Goal: Task Accomplishment & Management: Contribute content

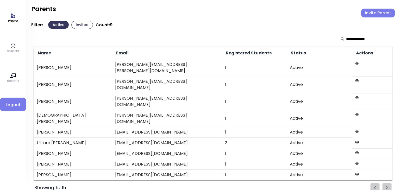
click at [376, 15] on button "Invite Parent" at bounding box center [378, 13] width 34 height 9
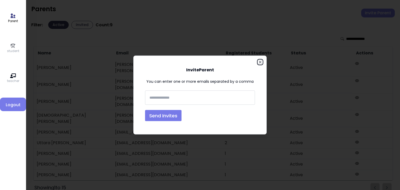
click at [259, 62] on icon "button" at bounding box center [260, 62] width 4 height 4
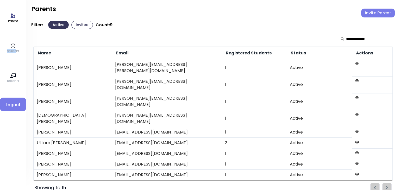
drag, startPoint x: 15, startPoint y: 55, endPoint x: 10, endPoint y: 47, distance: 9.7
click at [10, 47] on div "Parent student teacher Logout" at bounding box center [13, 95] width 26 height 190
click at [10, 47] on icon at bounding box center [13, 46] width 6 height 6
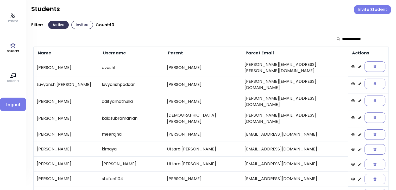
scroll to position [34, 0]
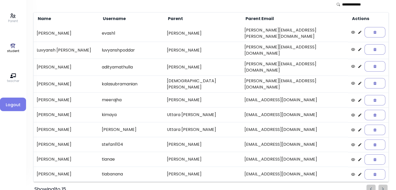
click at [14, 53] on p "student" at bounding box center [13, 51] width 12 height 5
click at [12, 18] on icon at bounding box center [13, 16] width 6 height 6
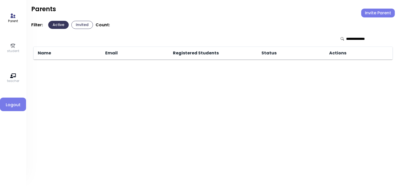
click at [11, 50] on p "student" at bounding box center [13, 51] width 12 height 5
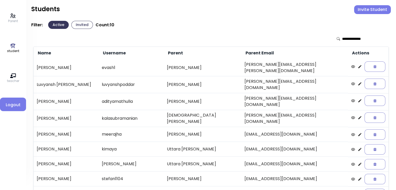
click at [13, 50] on p "student" at bounding box center [13, 51] width 12 height 5
click at [363, 11] on button "Invite Student" at bounding box center [372, 9] width 37 height 9
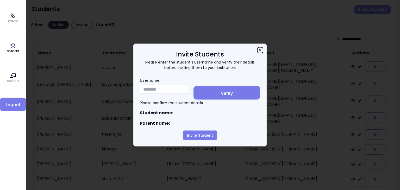
click at [260, 49] on icon "button" at bounding box center [260, 50] width 4 height 4
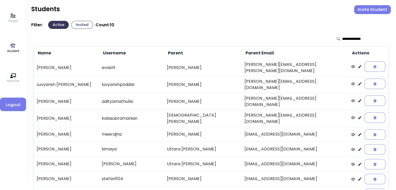
click at [12, 19] on p "Parent" at bounding box center [13, 21] width 10 height 5
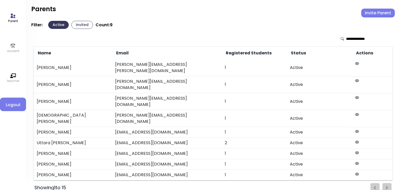
click at [80, 25] on button "Invited" at bounding box center [82, 25] width 22 height 8
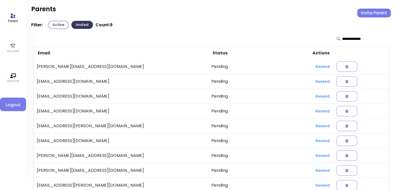
click at [13, 48] on icon at bounding box center [13, 46] width 6 height 6
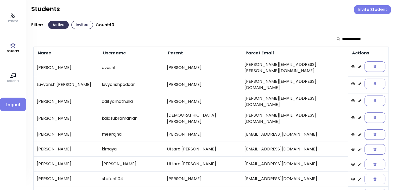
click at [8, 49] on p "student" at bounding box center [13, 51] width 12 height 5
click at [374, 9] on button "Invite Student" at bounding box center [372, 9] width 37 height 9
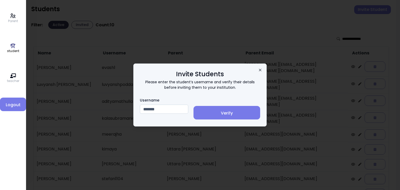
type input "*******"
click at [260, 68] on icon "button" at bounding box center [260, 70] width 4 height 4
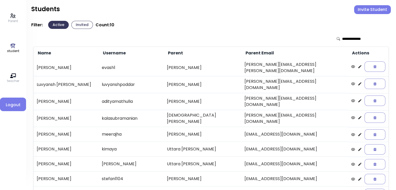
click at [369, 11] on button "Invite Student" at bounding box center [372, 9] width 37 height 9
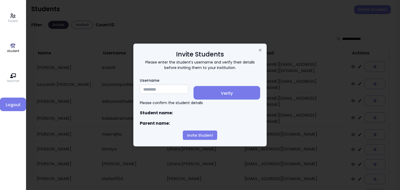
click at [152, 85] on input "Username" at bounding box center [164, 89] width 48 height 9
type input "*******"
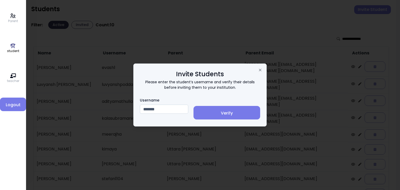
click at [237, 114] on span "Verify" at bounding box center [226, 113] width 58 height 6
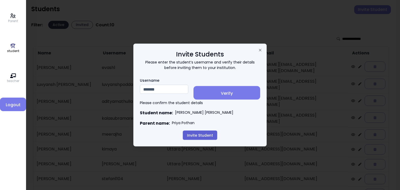
click at [195, 134] on button "Invite Student" at bounding box center [200, 135] width 34 height 9
click at [204, 135] on button "Invite Student" at bounding box center [200, 135] width 34 height 9
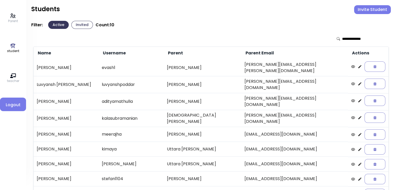
click at [13, 47] on icon at bounding box center [13, 45] width 5 height 5
click at [15, 17] on icon at bounding box center [13, 16] width 5 height 4
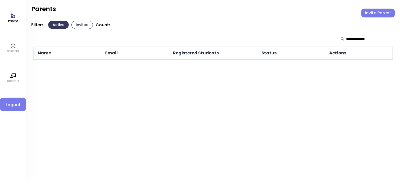
click at [79, 27] on button "Invited" at bounding box center [82, 25] width 22 height 8
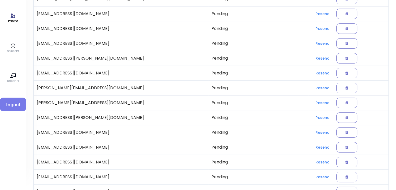
scroll to position [108, 0]
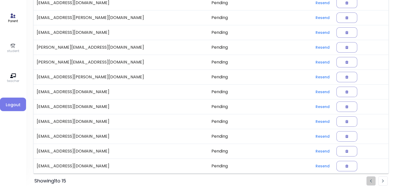
click at [381, 182] on li "Pagination" at bounding box center [382, 180] width 9 height 9
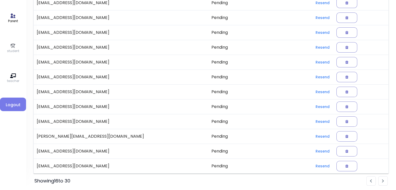
click at [382, 180] on img "Pagination" at bounding box center [383, 180] width 2 height 3
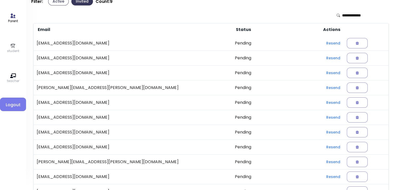
scroll to position [23, 0]
click at [14, 49] on p "student" at bounding box center [13, 51] width 12 height 5
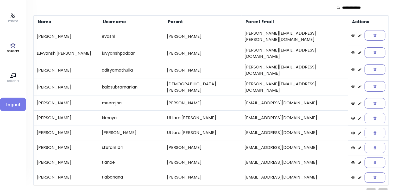
scroll to position [32, 0]
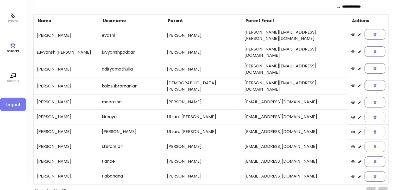
click at [358, 145] on icon at bounding box center [359, 146] width 3 height 3
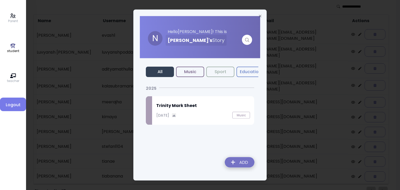
click at [191, 73] on button "Music" at bounding box center [190, 72] width 28 height 10
click at [161, 71] on button "All" at bounding box center [160, 72] width 28 height 10
click at [260, 17] on icon "button" at bounding box center [260, 16] width 4 height 4
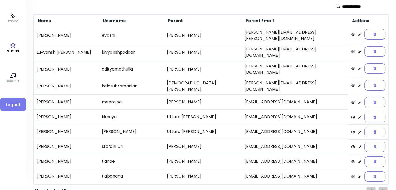
click at [357, 145] on icon at bounding box center [359, 147] width 4 height 4
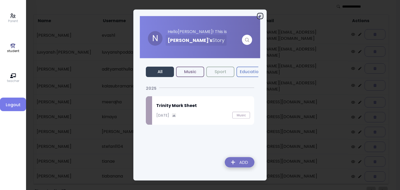
click at [261, 16] on icon "button" at bounding box center [260, 16] width 4 height 4
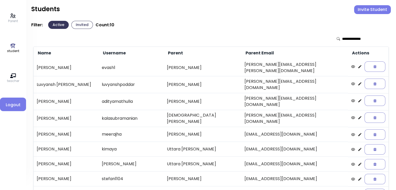
scroll to position [34, 0]
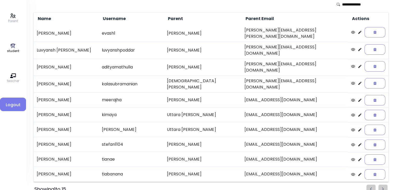
click at [12, 18] on icon at bounding box center [13, 16] width 5 height 4
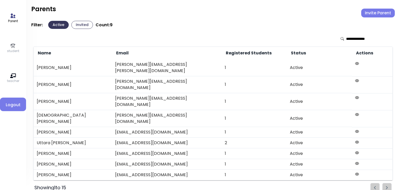
click at [11, 49] on p "student" at bounding box center [13, 51] width 12 height 5
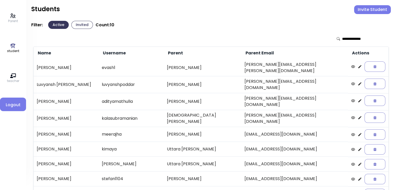
click at [12, 21] on p "Parent" at bounding box center [13, 21] width 10 height 5
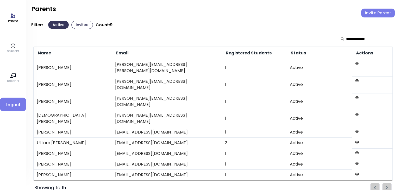
click at [12, 50] on p "student" at bounding box center [13, 51] width 12 height 5
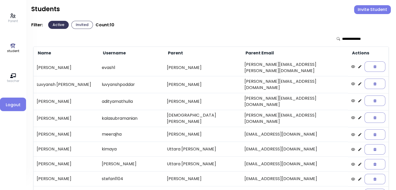
click at [12, 19] on p "Parent" at bounding box center [13, 21] width 10 height 5
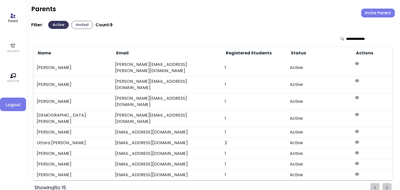
click at [11, 16] on icon at bounding box center [13, 16] width 6 height 6
click at [12, 49] on p "student" at bounding box center [13, 51] width 12 height 5
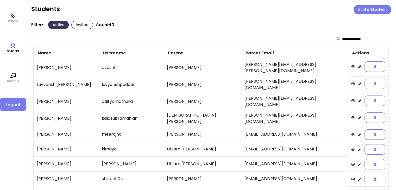
click at [370, 11] on button "Invite Student" at bounding box center [372, 9] width 37 height 9
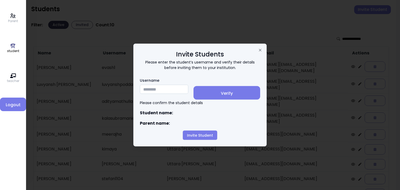
click at [150, 92] on input "Username" at bounding box center [164, 89] width 48 height 9
type input "*******"
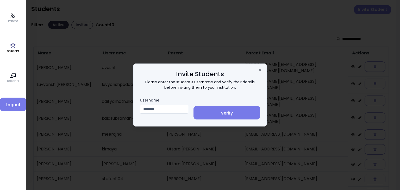
click at [222, 112] on span "Verify" at bounding box center [226, 113] width 58 height 6
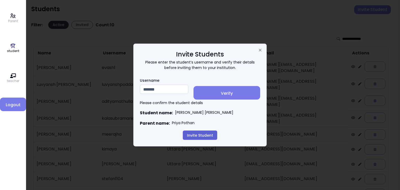
click at [197, 136] on button "Invite Student" at bounding box center [200, 135] width 34 height 9
click at [260, 49] on icon "button" at bounding box center [260, 50] width 2 height 2
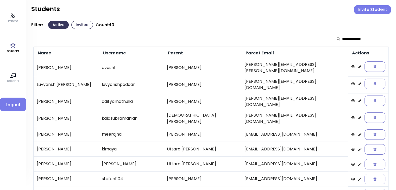
click at [367, 7] on button "Invite Student" at bounding box center [372, 9] width 37 height 9
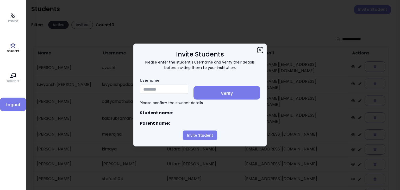
click at [260, 48] on icon "button" at bounding box center [260, 50] width 4 height 4
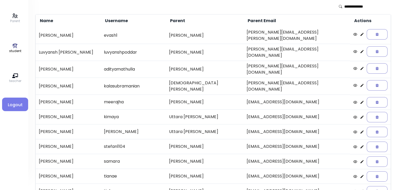
scroll to position [49, 0]
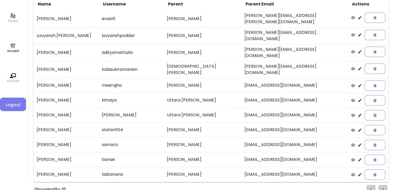
click at [357, 143] on icon at bounding box center [359, 145] width 4 height 4
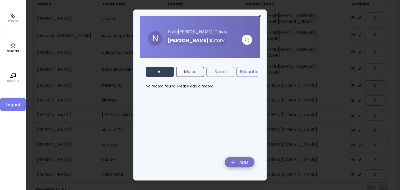
click at [192, 71] on button "Music" at bounding box center [190, 72] width 28 height 10
click at [236, 164] on img at bounding box center [239, 163] width 38 height 18
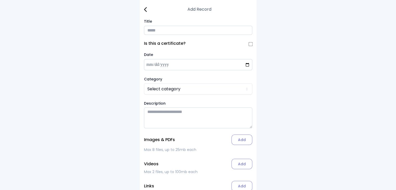
click at [153, 27] on input "Title" at bounding box center [198, 30] width 108 height 9
type input "**********"
click at [152, 64] on input "date" at bounding box center [198, 64] width 108 height 11
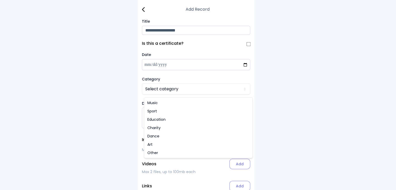
click at [159, 90] on html "**********" at bounding box center [198, 109] width 396 height 219
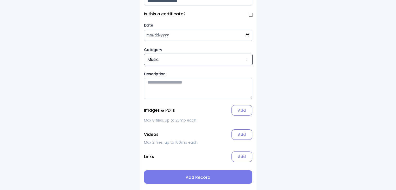
scroll to position [31, 0]
click at [242, 110] on label "Add" at bounding box center [241, 110] width 21 height 10
click at [0, 0] on input "Add" at bounding box center [0, 0] width 0 height 0
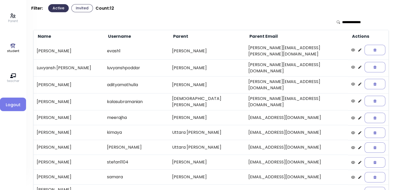
scroll to position [16, 0]
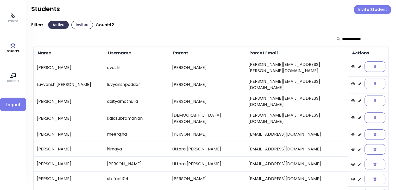
click at [12, 47] on icon at bounding box center [13, 45] width 5 height 5
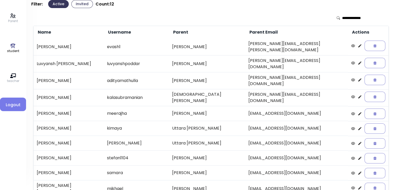
scroll to position [20, 0]
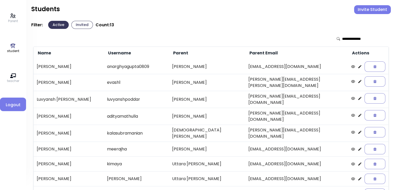
click at [138, 66] on td "anarghyagupta0809" at bounding box center [136, 66] width 65 height 15
click at [357, 65] on icon at bounding box center [359, 67] width 4 height 4
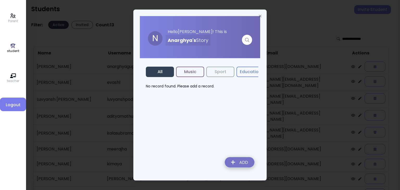
click at [187, 72] on button "Music" at bounding box center [190, 72] width 28 height 10
click at [238, 162] on img at bounding box center [239, 163] width 38 height 18
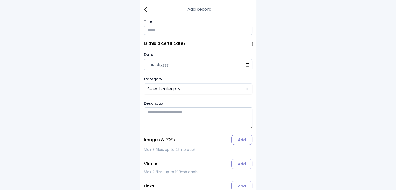
click at [156, 30] on input "Title" at bounding box center [198, 30] width 108 height 9
click at [300, 72] on div "Add Record Title * Is this a certificate? Date Category Select category Descrip…" at bounding box center [198, 109] width 396 height 219
click at [159, 32] on input "*" at bounding box center [198, 30] width 108 height 9
type input "**********"
drag, startPoint x: 160, startPoint y: 97, endPoint x: 157, endPoint y: 88, distance: 8.9
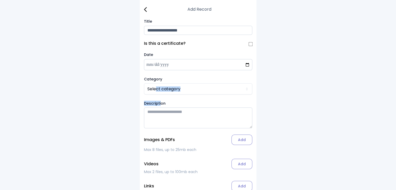
click at [157, 88] on div "**********" at bounding box center [198, 109] width 117 height 219
click at [157, 88] on html "**********" at bounding box center [200, 109] width 400 height 219
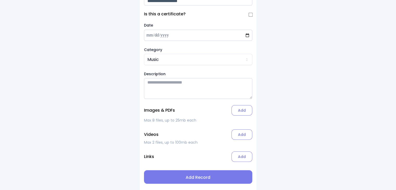
click at [248, 110] on label "Add" at bounding box center [241, 110] width 21 height 10
click at [0, 0] on input "Add" at bounding box center [0, 0] width 0 height 0
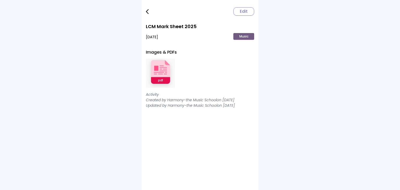
click at [145, 11] on div "Edit LCM Mark Sheet [DATE], 2025 Music Images & PDFs Activity Created by Harmon…" at bounding box center [199, 95] width 117 height 190
click at [147, 12] on img at bounding box center [147, 11] width 3 height 5
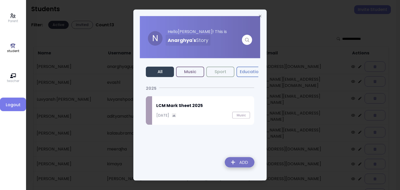
click at [189, 69] on button "Music" at bounding box center [190, 72] width 28 height 10
click at [238, 162] on img at bounding box center [239, 163] width 38 height 18
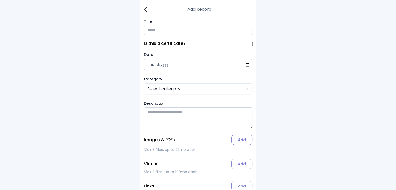
click at [145, 10] on img at bounding box center [145, 9] width 3 height 5
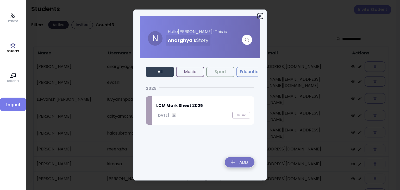
click at [260, 15] on icon "button" at bounding box center [260, 16] width 4 height 4
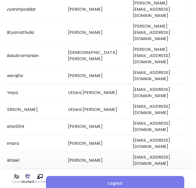
scroll to position [0, 119]
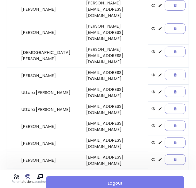
click at [2, 8] on div "Parent student teacher Logout Students Invite Student Filter: Active Invited Co…" at bounding box center [98, 67] width 196 height 351
click at [159, 158] on icon at bounding box center [160, 159] width 3 height 3
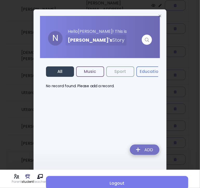
click at [91, 72] on button "Music" at bounding box center [90, 71] width 28 height 10
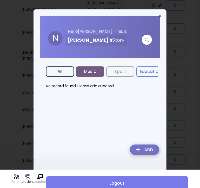
click at [146, 148] on img at bounding box center [145, 150] width 38 height 18
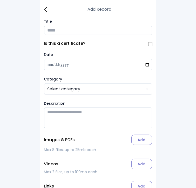
click at [54, 31] on input "Title" at bounding box center [98, 30] width 108 height 9
type input "**********"
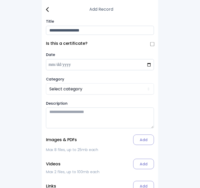
click at [57, 91] on html "**********" at bounding box center [100, 109] width 200 height 219
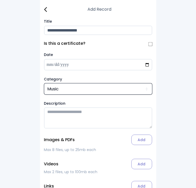
scroll to position [33, 0]
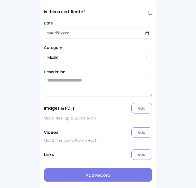
click at [143, 107] on label "Add" at bounding box center [142, 108] width 21 height 10
click at [0, 0] on input "Add" at bounding box center [0, 0] width 0 height 0
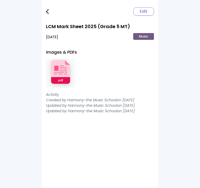
click at [85, 153] on div "Edit LCM Mark Sheet 2025 (Grade 5 MT) [DATE] Music Images & PDFs Activity Creat…" at bounding box center [100, 94] width 117 height 188
click at [48, 10] on img at bounding box center [47, 11] width 3 height 5
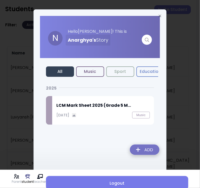
click at [143, 150] on img at bounding box center [145, 150] width 38 height 18
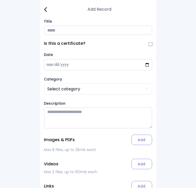
click at [53, 30] on input "Title" at bounding box center [98, 30] width 108 height 9
type input "**********"
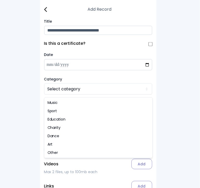
click at [59, 92] on html "**********" at bounding box center [100, 109] width 200 height 219
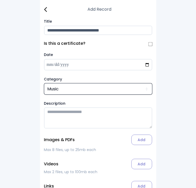
scroll to position [33, 0]
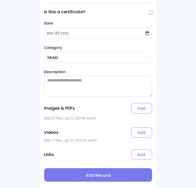
click at [141, 109] on label "Add" at bounding box center [142, 108] width 21 height 10
click at [0, 0] on input "Add" at bounding box center [0, 0] width 0 height 0
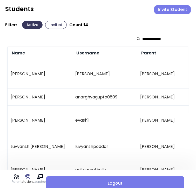
click at [168, 11] on button "Invite Student" at bounding box center [173, 9] width 37 height 9
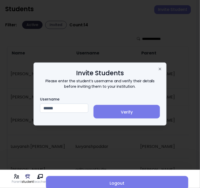
type input "******"
click at [131, 113] on span "Verify" at bounding box center [127, 112] width 58 height 6
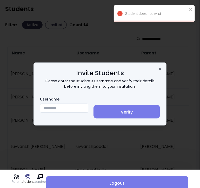
click at [56, 110] on input "Username" at bounding box center [64, 108] width 48 height 9
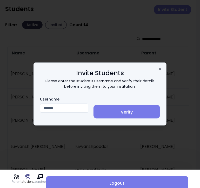
type input "******"
click at [134, 113] on span "Verify" at bounding box center [127, 112] width 58 height 6
click at [55, 107] on input "Username" at bounding box center [64, 108] width 48 height 9
type input "**********"
click at [142, 108] on button "Verify" at bounding box center [127, 112] width 67 height 14
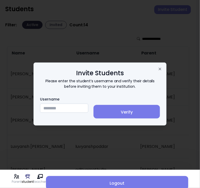
click at [55, 107] on input "Username" at bounding box center [64, 108] width 48 height 9
type input "**********"
click at [134, 112] on span "Verify" at bounding box center [127, 112] width 58 height 6
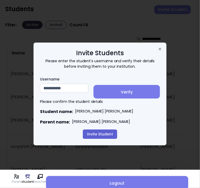
click at [94, 135] on button "Invite Student" at bounding box center [100, 134] width 34 height 9
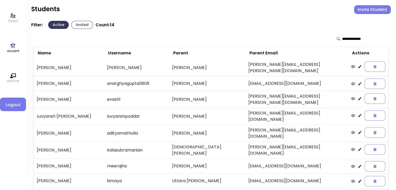
click at [82, 25] on button "Invited" at bounding box center [82, 25] width 22 height 8
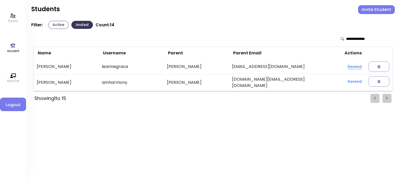
click at [346, 66] on button "Resend" at bounding box center [354, 66] width 22 height 9
click at [54, 26] on button "Active" at bounding box center [58, 25] width 21 height 8
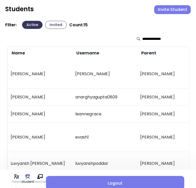
click at [169, 9] on button "Invite Student" at bounding box center [173, 9] width 37 height 9
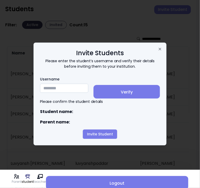
click at [54, 92] on input "Username" at bounding box center [64, 88] width 48 height 9
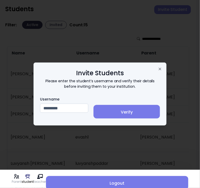
type input "*********"
click at [139, 111] on span "Verify" at bounding box center [127, 112] width 58 height 6
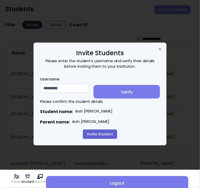
click at [106, 134] on button "Invite Student" at bounding box center [100, 134] width 34 height 9
click at [101, 135] on button "Invite Student" at bounding box center [100, 134] width 34 height 9
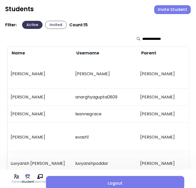
click at [173, 8] on button "Invite Student" at bounding box center [173, 9] width 37 height 9
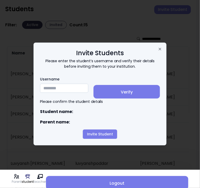
click at [55, 88] on input "Username" at bounding box center [64, 88] width 48 height 9
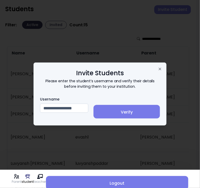
type input "**********"
click at [144, 113] on span "Verify" at bounding box center [127, 112] width 58 height 6
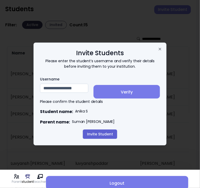
click at [100, 136] on button "Invite Student" at bounding box center [100, 134] width 34 height 9
click at [100, 132] on button "Invite Student" at bounding box center [100, 134] width 34 height 9
click at [102, 136] on button "Invite Student" at bounding box center [100, 134] width 34 height 9
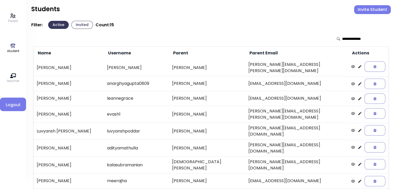
click at [79, 22] on button "Invited" at bounding box center [82, 25] width 22 height 8
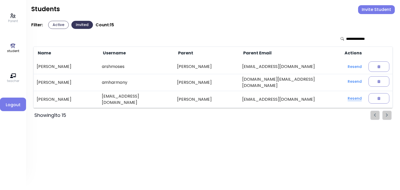
click at [343, 96] on button "Resend" at bounding box center [354, 98] width 22 height 9
click at [55, 25] on button "Active" at bounding box center [58, 25] width 21 height 8
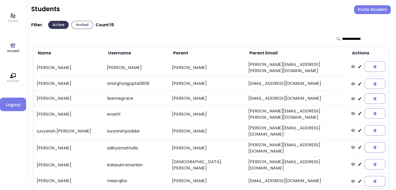
click at [79, 25] on button "Invited" at bounding box center [82, 25] width 22 height 8
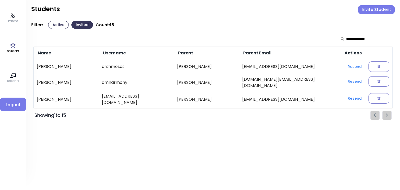
click at [346, 95] on button "Resend" at bounding box center [354, 98] width 22 height 9
click at [55, 24] on button "Active" at bounding box center [58, 25] width 21 height 8
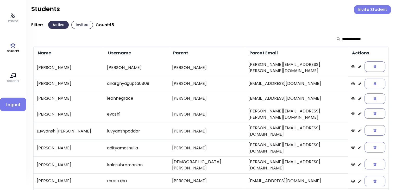
click at [82, 26] on button "Invited" at bounding box center [82, 25] width 22 height 8
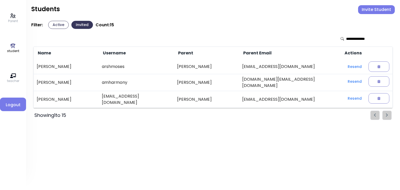
click at [56, 24] on button "Active" at bounding box center [58, 25] width 21 height 8
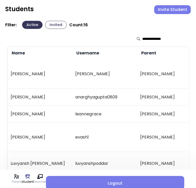
click at [175, 12] on button "Invite Student" at bounding box center [173, 9] width 37 height 9
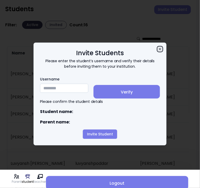
click at [159, 48] on icon "button" at bounding box center [160, 49] width 4 height 4
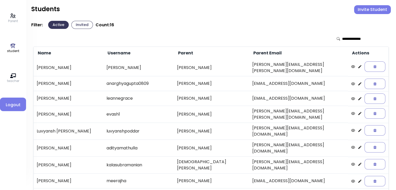
click at [9, 20] on p "Parent" at bounding box center [13, 21] width 10 height 5
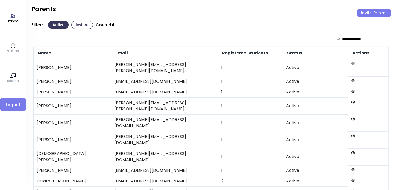
click at [366, 11] on button "Invite Parent" at bounding box center [374, 13] width 34 height 9
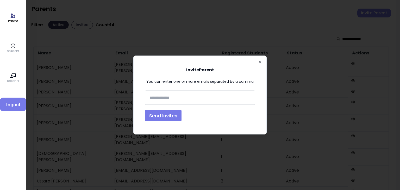
click at [160, 96] on input "text" at bounding box center [199, 98] width 105 height 10
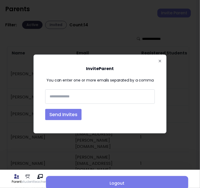
click at [52, 93] on input "text" at bounding box center [100, 97] width 105 height 10
paste input "**********"
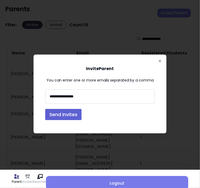
type input "**********"
click at [65, 114] on button "Send Invites" at bounding box center [63, 114] width 36 height 11
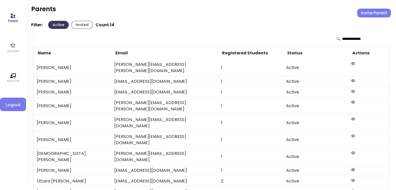
click at [11, 54] on div "Parent student teacher Logout" at bounding box center [13, 95] width 26 height 190
click at [13, 48] on icon at bounding box center [13, 46] width 6 height 6
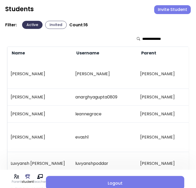
click at [170, 9] on button "Invite Student" at bounding box center [173, 9] width 37 height 9
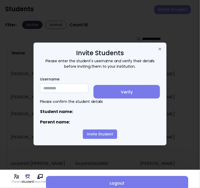
click at [53, 88] on input "Username" at bounding box center [64, 88] width 48 height 9
click at [52, 87] on input "Username" at bounding box center [64, 88] width 48 height 9
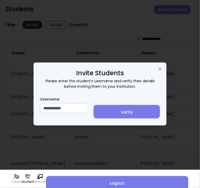
type input "**********"
click at [134, 114] on span "Verify" at bounding box center [127, 112] width 58 height 6
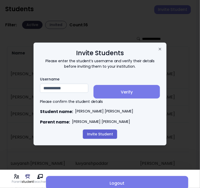
click at [100, 134] on button "Invite Student" at bounding box center [100, 134] width 34 height 9
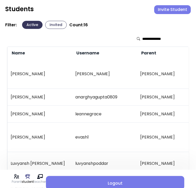
click at [52, 26] on button "Invited" at bounding box center [56, 25] width 22 height 8
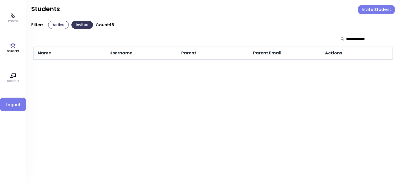
click at [57, 24] on button "Active" at bounding box center [58, 25] width 21 height 8
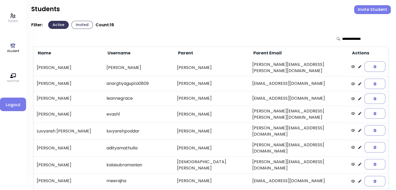
click at [83, 23] on button "Invited" at bounding box center [82, 25] width 22 height 8
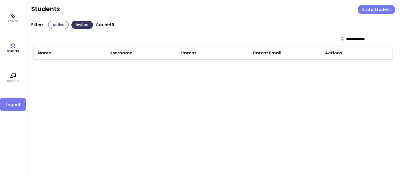
click at [52, 24] on button "Active" at bounding box center [58, 25] width 21 height 8
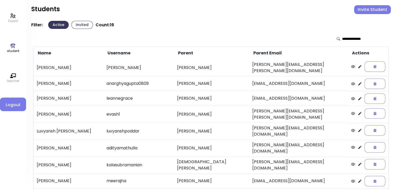
click at [78, 23] on button "Invited" at bounding box center [82, 25] width 22 height 8
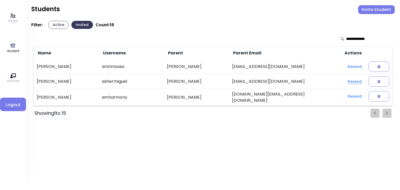
click at [346, 80] on button "Resend" at bounding box center [354, 81] width 22 height 9
click at [56, 24] on button "Active" at bounding box center [58, 25] width 21 height 8
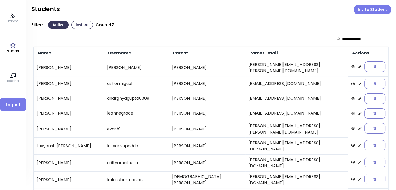
click at [369, 10] on button "Invite Student" at bounding box center [372, 9] width 37 height 9
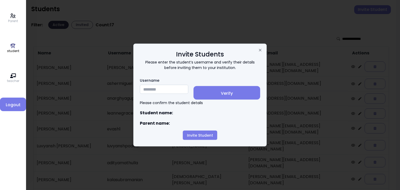
click at [150, 90] on input "Username" at bounding box center [164, 89] width 48 height 9
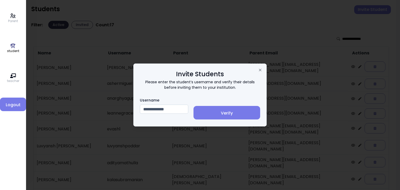
type input "**********"
click at [233, 114] on span "Verify" at bounding box center [226, 113] width 58 height 6
click at [155, 110] on input "Username" at bounding box center [164, 109] width 48 height 9
type input "*******"
click at [233, 113] on span "Verify" at bounding box center [226, 113] width 58 height 6
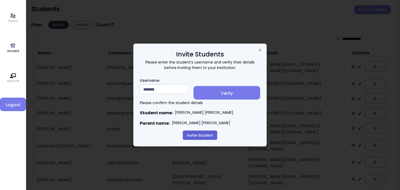
click at [196, 136] on button "Invite Student" at bounding box center [200, 135] width 34 height 9
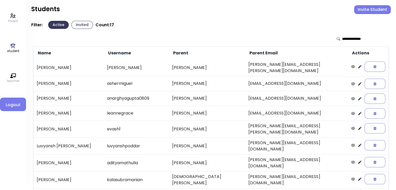
click at [83, 24] on button "Invited" at bounding box center [82, 25] width 22 height 8
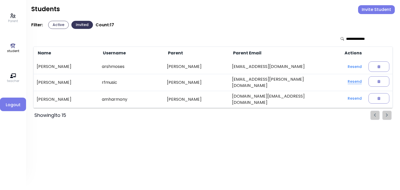
click at [343, 81] on button "Resend" at bounding box center [354, 81] width 22 height 9
click at [344, 80] on button "Resend" at bounding box center [354, 81] width 22 height 9
click at [55, 25] on button "Active" at bounding box center [58, 25] width 21 height 8
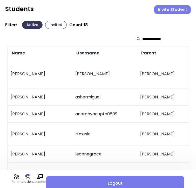
click at [170, 11] on button "Invite Student" at bounding box center [173, 9] width 37 height 9
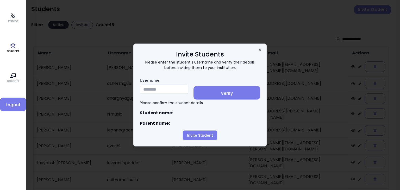
click at [149, 89] on input "Username" at bounding box center [164, 89] width 48 height 9
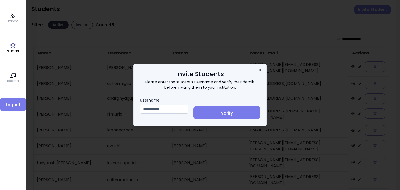
type input "**********"
click at [234, 114] on span "Verify" at bounding box center [226, 113] width 58 height 6
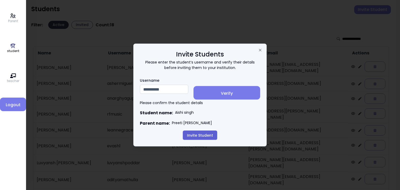
click at [196, 134] on button "Invite Student" at bounding box center [200, 135] width 34 height 9
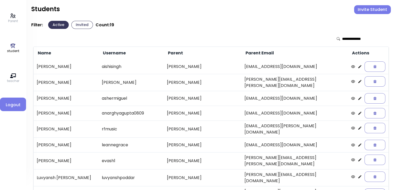
click at [366, 11] on button "Invite Student" at bounding box center [372, 9] width 37 height 9
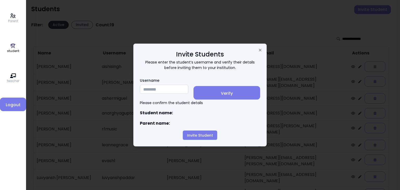
click at [151, 87] on input "Username" at bounding box center [164, 89] width 48 height 9
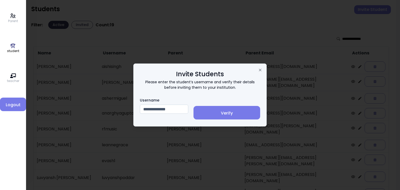
type input "**********"
click at [233, 111] on span "Verify" at bounding box center [226, 113] width 58 height 6
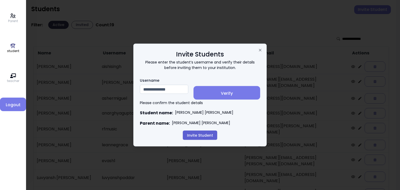
click at [198, 136] on button "Invite Student" at bounding box center [200, 135] width 34 height 9
click at [199, 134] on button "Invite Student" at bounding box center [200, 135] width 34 height 9
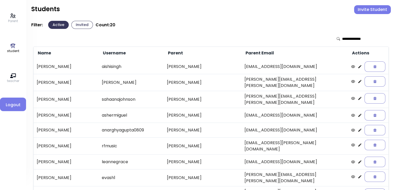
click at [358, 82] on icon at bounding box center [359, 81] width 3 height 3
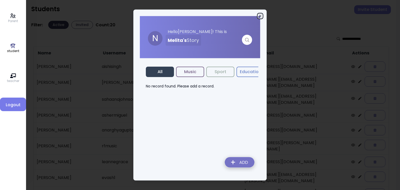
click at [260, 14] on icon "button" at bounding box center [260, 16] width 4 height 4
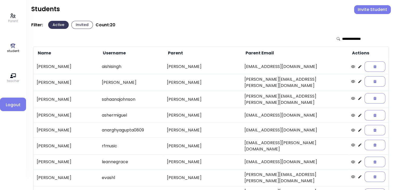
click at [357, 113] on icon at bounding box center [359, 115] width 4 height 4
click at [357, 143] on icon at bounding box center [359, 145] width 4 height 4
click at [81, 27] on button "Invited" at bounding box center [82, 25] width 22 height 8
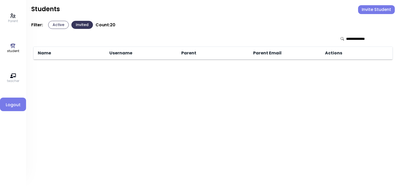
click at [18, 43] on div "Parent student teacher Logout" at bounding box center [13, 95] width 26 height 190
click at [10, 21] on p "Parent" at bounding box center [13, 21] width 10 height 5
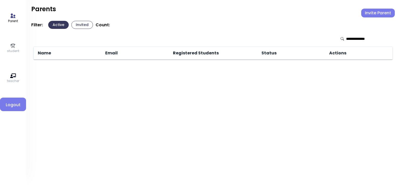
click at [78, 24] on button "Invited" at bounding box center [82, 25] width 22 height 8
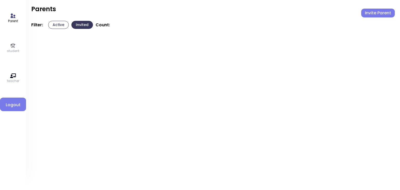
click at [8, 51] on p "student" at bounding box center [13, 51] width 12 height 5
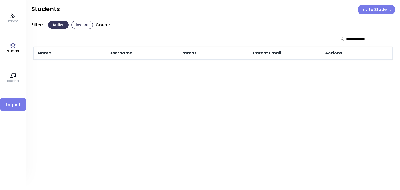
click at [85, 28] on button "Invited" at bounding box center [82, 25] width 22 height 8
click at [47, 27] on div "Filter: Active Invited Count: 22" at bounding box center [212, 25] width 363 height 8
click at [58, 26] on button "Active" at bounding box center [58, 25] width 21 height 8
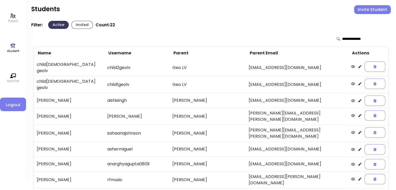
click at [12, 47] on icon at bounding box center [13, 45] width 5 height 5
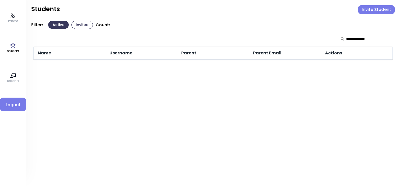
click at [10, 22] on p "Parent" at bounding box center [13, 21] width 10 height 5
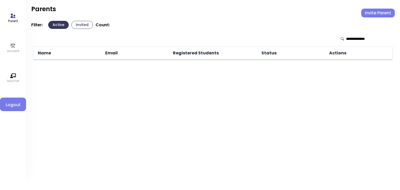
click at [9, 50] on p "student" at bounding box center [13, 51] width 12 height 5
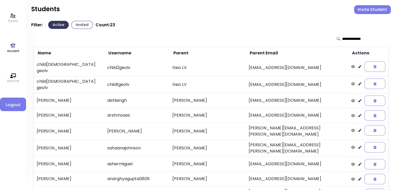
click at [371, 7] on button "Invite Student" at bounding box center [372, 9] width 37 height 9
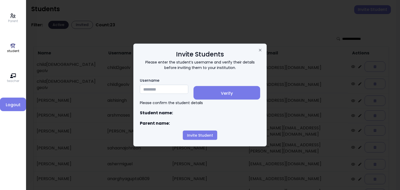
click at [152, 92] on input "Username" at bounding box center [164, 89] width 48 height 9
click at [147, 90] on input "Username" at bounding box center [164, 89] width 48 height 9
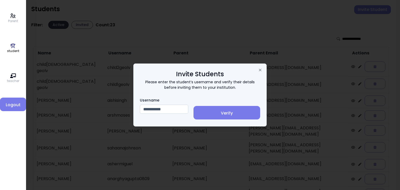
type input "**********"
click at [231, 109] on button "Verify" at bounding box center [226, 113] width 67 height 14
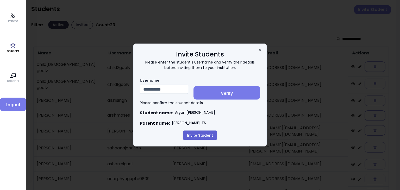
click at [202, 134] on button "Invite Student" at bounding box center [200, 135] width 34 height 9
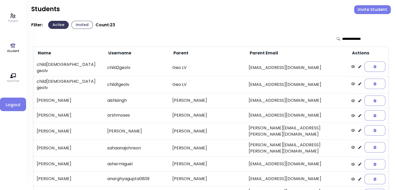
click at [80, 24] on button "Invited" at bounding box center [82, 25] width 22 height 8
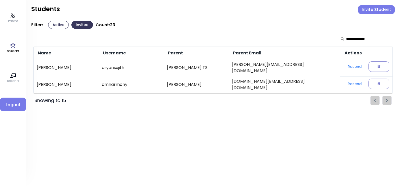
click at [53, 24] on button "Active" at bounding box center [58, 25] width 21 height 8
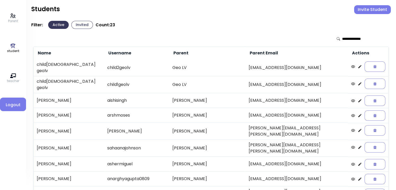
click at [79, 25] on button "Invited" at bounding box center [82, 25] width 22 height 8
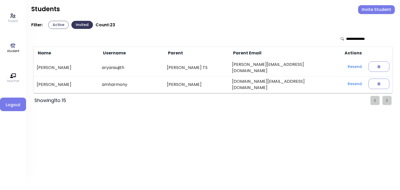
click at [57, 24] on button "Active" at bounding box center [58, 25] width 21 height 8
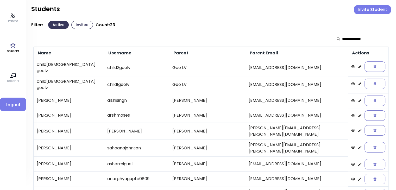
click at [79, 25] on button "Invited" at bounding box center [82, 25] width 22 height 8
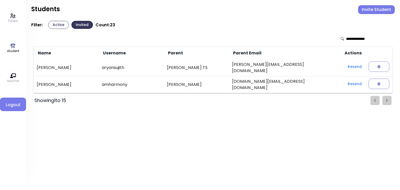
click at [56, 24] on button "Active" at bounding box center [58, 25] width 21 height 8
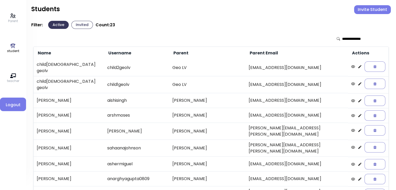
click at [369, 8] on button "Invite Student" at bounding box center [372, 9] width 37 height 9
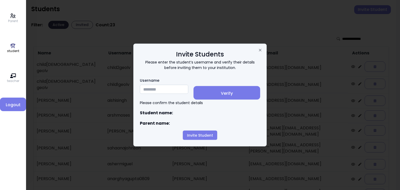
click at [149, 88] on input "Username" at bounding box center [164, 89] width 48 height 9
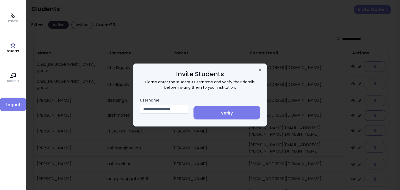
type input "**********"
click at [230, 113] on span "Verify" at bounding box center [226, 113] width 58 height 6
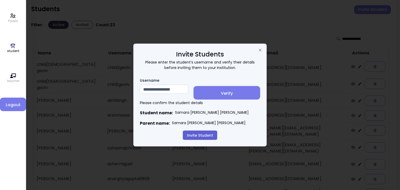
click at [199, 136] on button "Invite Student" at bounding box center [200, 135] width 34 height 9
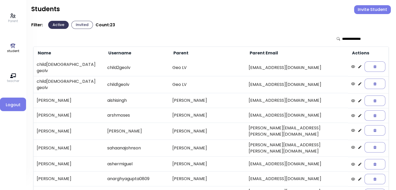
click at [79, 26] on button "Invited" at bounding box center [82, 25] width 22 height 8
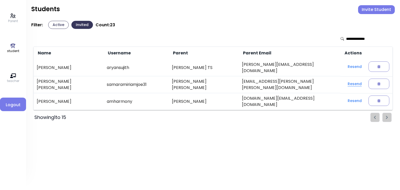
click at [344, 81] on button "Resend" at bounding box center [354, 83] width 22 height 9
click at [349, 66] on button "Resend" at bounding box center [354, 66] width 22 height 9
click at [14, 48] on icon at bounding box center [13, 46] width 6 height 6
click at [54, 24] on button "Active" at bounding box center [58, 25] width 21 height 8
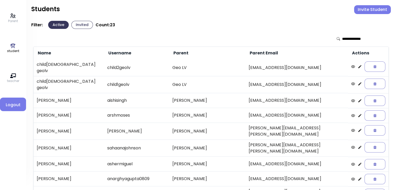
click at [80, 26] on button "Invited" at bounding box center [82, 25] width 22 height 8
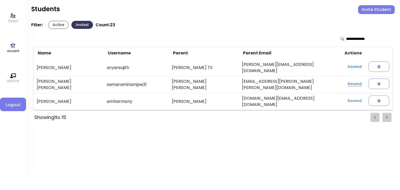
click at [345, 82] on button "Resend" at bounding box center [354, 83] width 22 height 9
click at [57, 25] on button "Active" at bounding box center [58, 25] width 21 height 8
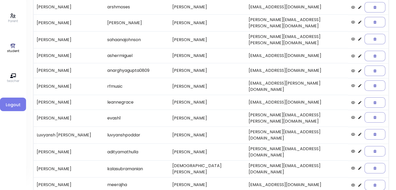
scroll to position [108, 0]
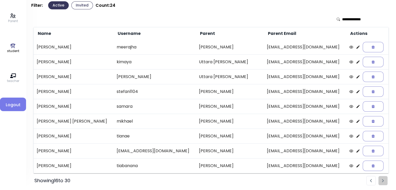
click at [373, 181] on li "Pagination" at bounding box center [370, 180] width 9 height 9
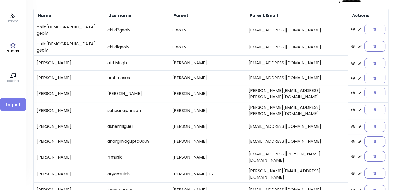
scroll to position [0, 0]
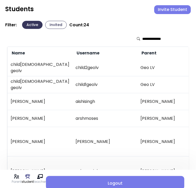
click at [57, 27] on button "Invited" at bounding box center [56, 25] width 22 height 8
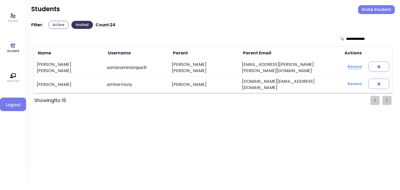
click at [347, 68] on button "Resend" at bounding box center [354, 66] width 22 height 9
click at [53, 26] on button "Active" at bounding box center [58, 25] width 21 height 8
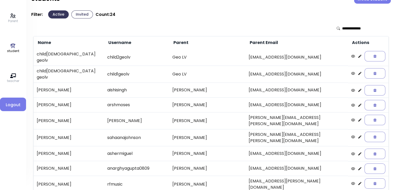
scroll to position [9, 0]
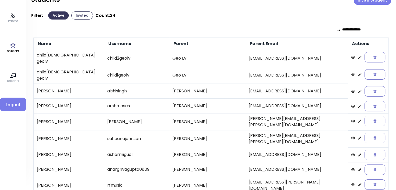
click at [80, 14] on button "Invited" at bounding box center [82, 15] width 22 height 8
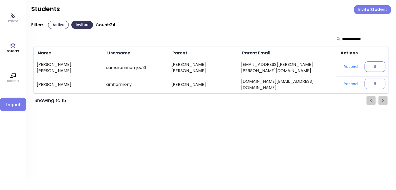
scroll to position [0, 0]
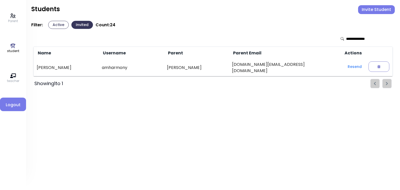
click at [58, 24] on button "Active" at bounding box center [58, 25] width 21 height 8
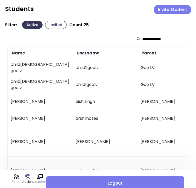
click at [171, 9] on button "Invite Student" at bounding box center [173, 9] width 37 height 9
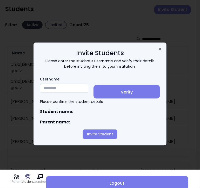
click at [46, 89] on input "Username" at bounding box center [64, 88] width 48 height 9
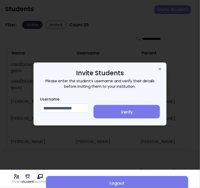
type input "**********"
click at [130, 111] on span "Verify" at bounding box center [127, 112] width 58 height 6
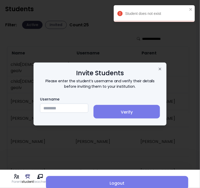
click at [48, 108] on input "Username" at bounding box center [64, 108] width 48 height 9
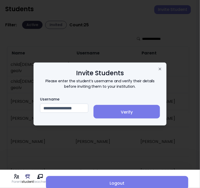
type input "**********"
click at [126, 110] on span "Verify" at bounding box center [127, 112] width 58 height 6
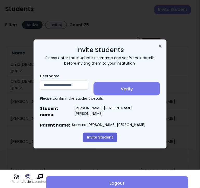
click at [96, 134] on button "Invite Student" at bounding box center [100, 137] width 34 height 9
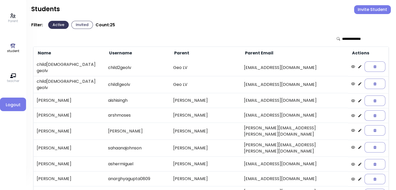
click at [79, 25] on button "Invited" at bounding box center [82, 25] width 22 height 8
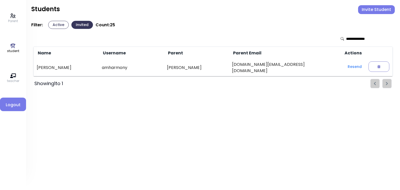
click at [56, 23] on button "Active" at bounding box center [58, 25] width 21 height 8
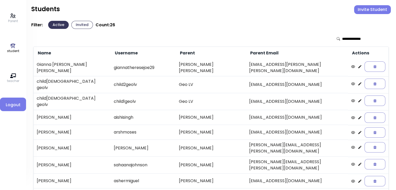
click at [14, 19] on p "Parent" at bounding box center [13, 21] width 10 height 5
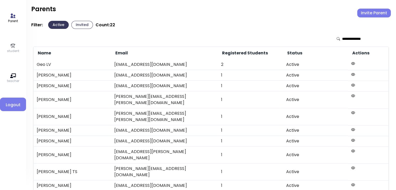
click at [372, 14] on button "Invite Parent" at bounding box center [374, 13] width 34 height 9
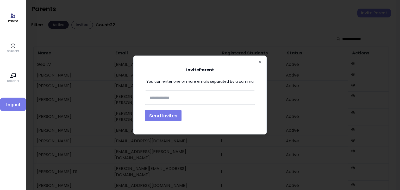
click at [154, 99] on input "text" at bounding box center [199, 98] width 105 height 10
type input "**********"
click at [161, 114] on button "Send Invites" at bounding box center [163, 115] width 36 height 11
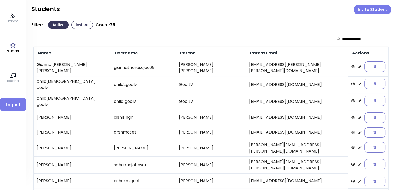
click at [358, 116] on icon at bounding box center [359, 117] width 3 height 3
click at [357, 130] on icon at bounding box center [359, 132] width 4 height 4
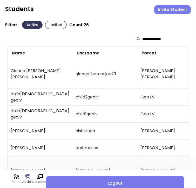
click at [171, 11] on button "Invite Student" at bounding box center [173, 9] width 37 height 9
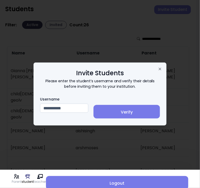
type input "**********"
click at [125, 111] on span "Verify" at bounding box center [127, 112] width 58 height 6
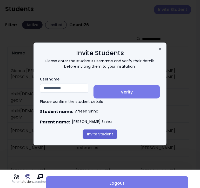
click at [104, 134] on button "Invite Student" at bounding box center [100, 134] width 34 height 9
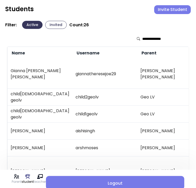
click at [53, 24] on button "Invited" at bounding box center [56, 25] width 22 height 8
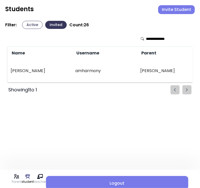
click at [29, 22] on button "Active" at bounding box center [32, 25] width 21 height 8
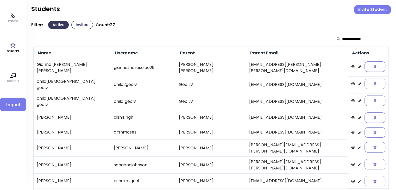
click at [372, 10] on button "Invite Student" at bounding box center [372, 9] width 37 height 9
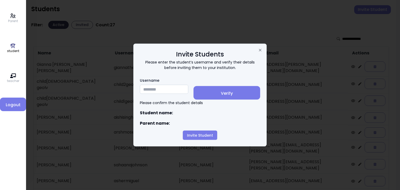
click at [148, 88] on input "Username" at bounding box center [164, 89] width 48 height 9
click at [148, 90] on input "Username" at bounding box center [164, 89] width 48 height 9
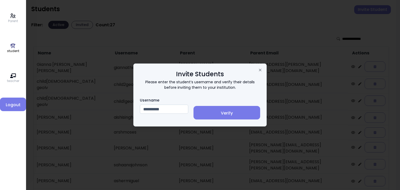
type input "**********"
click at [230, 112] on span "Verify" at bounding box center [226, 113] width 58 height 6
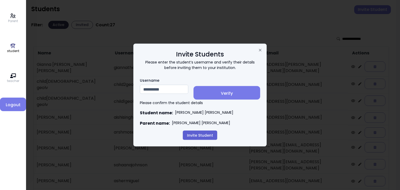
click at [197, 136] on button "Invite Student" at bounding box center [200, 135] width 34 height 9
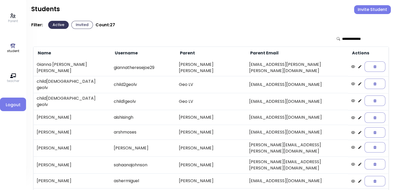
click at [82, 24] on button "Invited" at bounding box center [82, 25] width 22 height 8
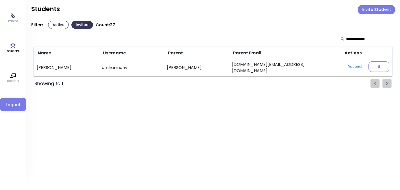
click at [54, 25] on button "Active" at bounding box center [58, 25] width 21 height 8
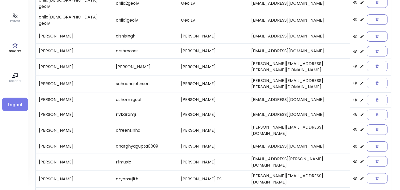
scroll to position [82, 0]
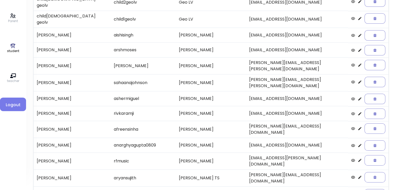
click at [357, 112] on icon at bounding box center [359, 114] width 4 height 4
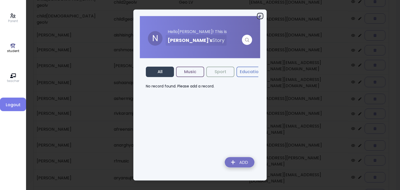
click at [259, 16] on icon "button" at bounding box center [260, 16] width 4 height 4
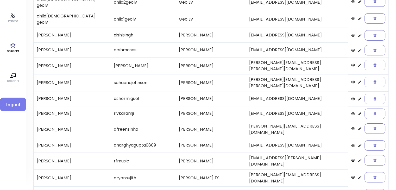
click at [358, 112] on icon at bounding box center [359, 113] width 3 height 3
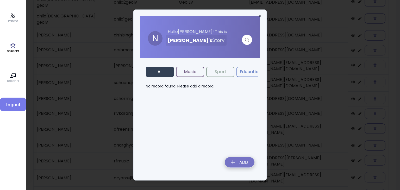
click at [183, 71] on button "Music" at bounding box center [190, 72] width 28 height 10
click at [241, 161] on img at bounding box center [239, 163] width 38 height 18
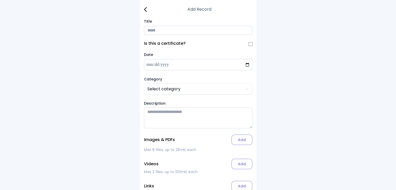
click at [152, 31] on input "Title" at bounding box center [198, 30] width 108 height 9
type input "**********"
click at [154, 90] on html "**********" at bounding box center [200, 109] width 400 height 219
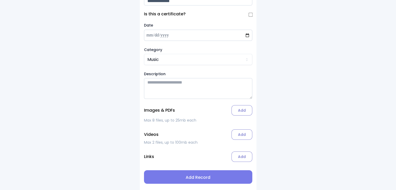
click at [243, 111] on label "Add" at bounding box center [241, 110] width 21 height 10
click at [0, 0] on input "Add" at bounding box center [0, 0] width 0 height 0
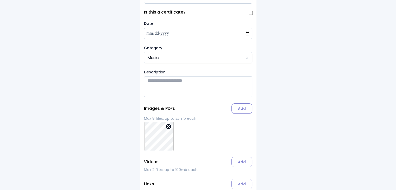
scroll to position [60, 0]
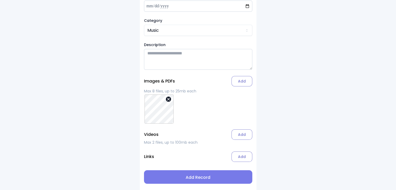
click at [195, 179] on span "Add Record" at bounding box center [198, 177] width 100 height 6
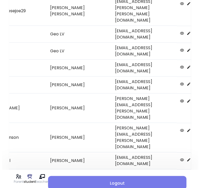
scroll to position [0, 126]
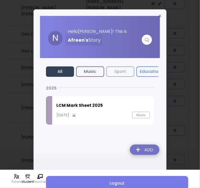
click at [99, 108] on div "LCM Mark Sheet [DATE], 2025 Music" at bounding box center [103, 110] width 102 height 29
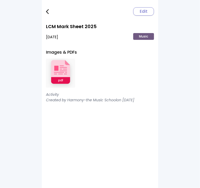
click at [63, 74] on img at bounding box center [60, 73] width 29 height 34
click at [47, 11] on img at bounding box center [47, 11] width 3 height 5
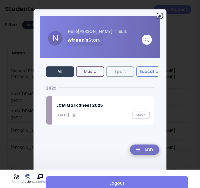
click at [160, 15] on icon "button" at bounding box center [160, 16] width 4 height 4
